Goal: Task Accomplishment & Management: Manage account settings

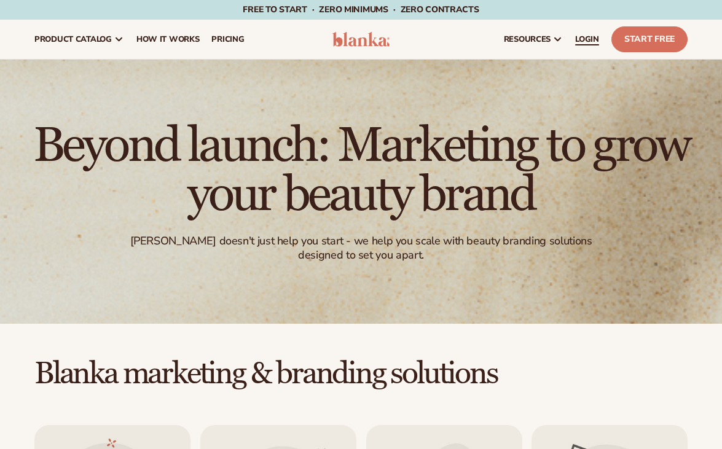
click at [595, 41] on span "LOGIN" at bounding box center [588, 39] width 24 height 10
click at [592, 41] on span "LOGIN" at bounding box center [588, 39] width 24 height 10
